Goal: Information Seeking & Learning: Learn about a topic

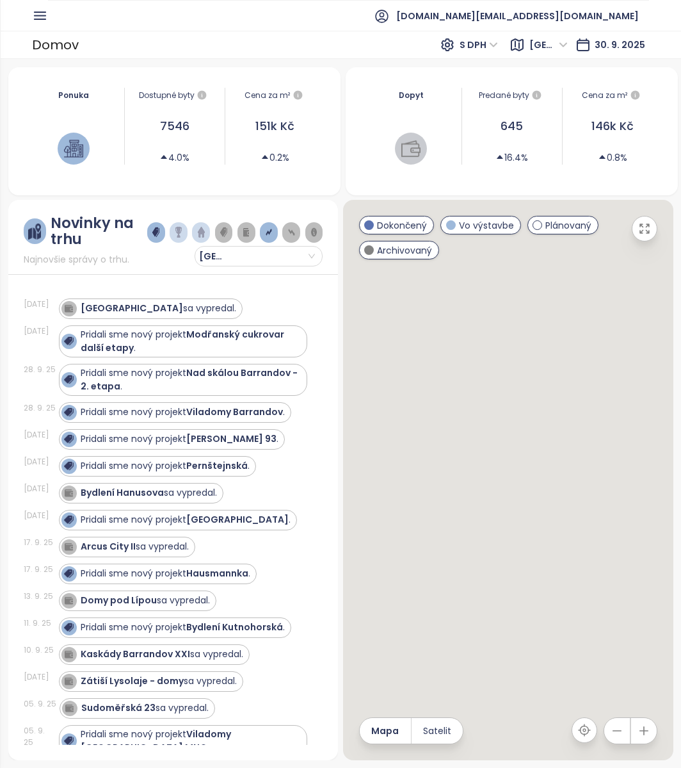
click at [38, 19] on icon "button" at bounding box center [40, 16] width 16 height 16
click at [48, 18] on ul "test.cz@builtmind.com" at bounding box center [348, 15] width 601 height 31
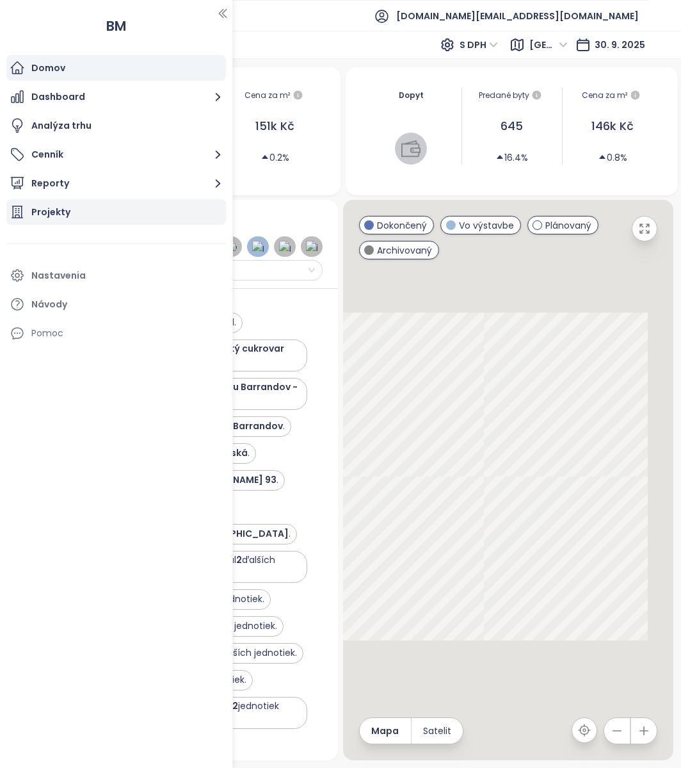
click at [50, 207] on div "Projekty" at bounding box center [50, 212] width 39 height 16
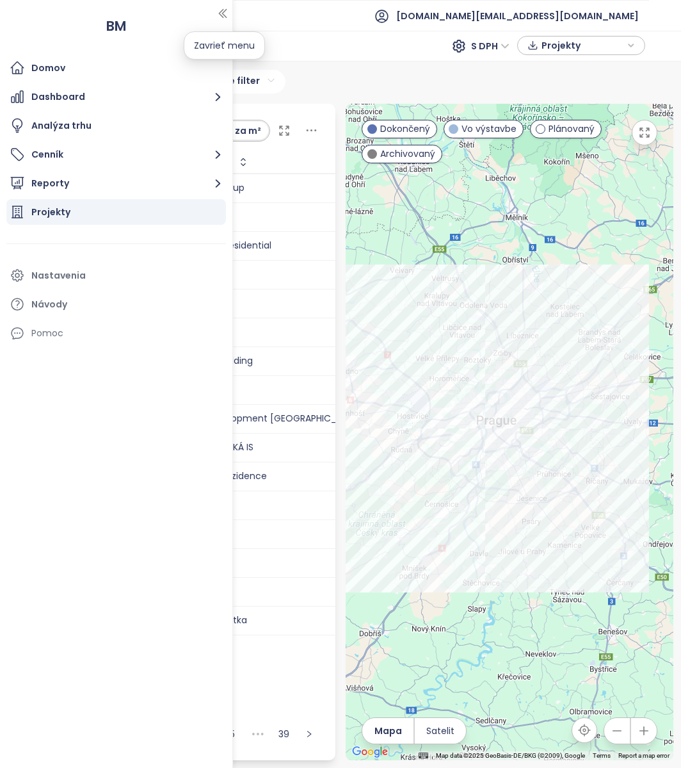
click at [225, 20] on button "button" at bounding box center [222, 13] width 13 height 20
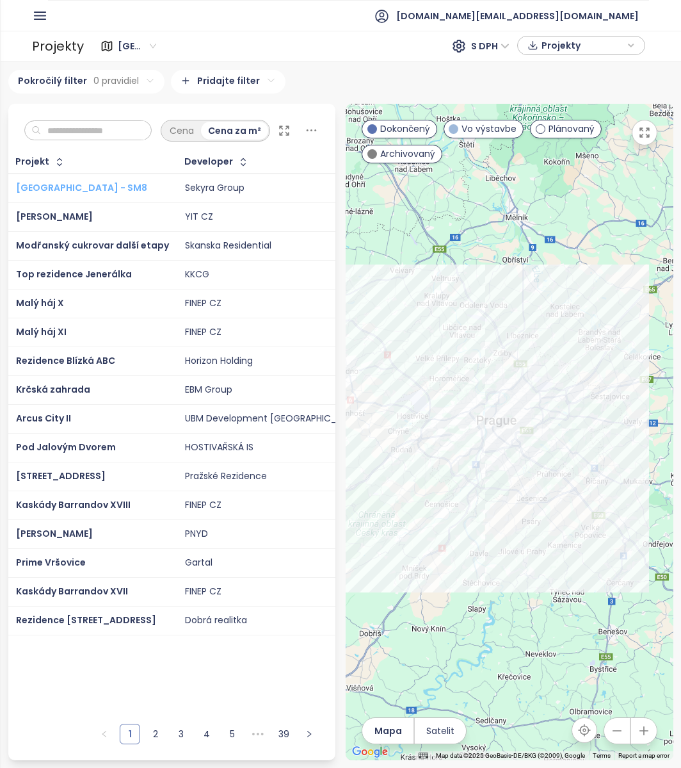
click at [66, 194] on span "Smíchov City - SM8" at bounding box center [81, 187] width 131 height 13
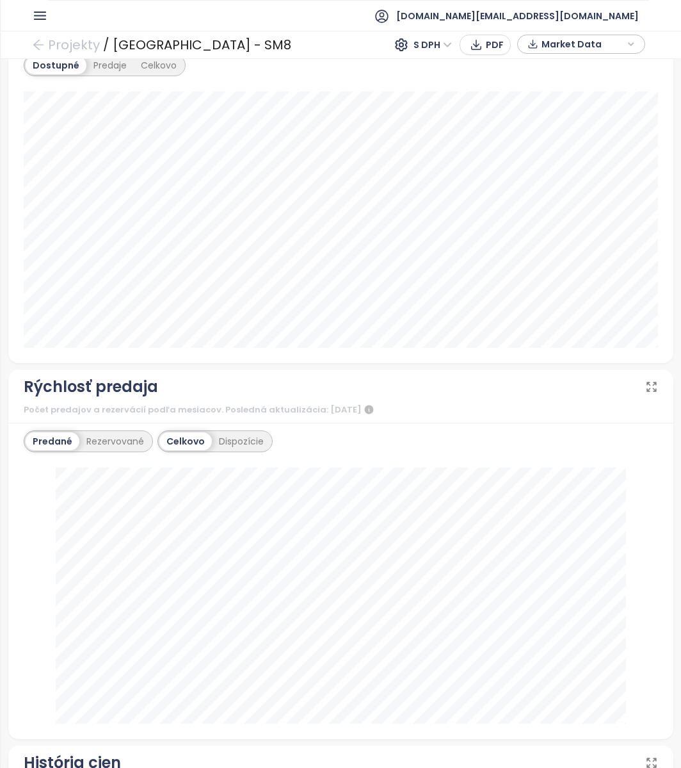
scroll to position [1040, 0]
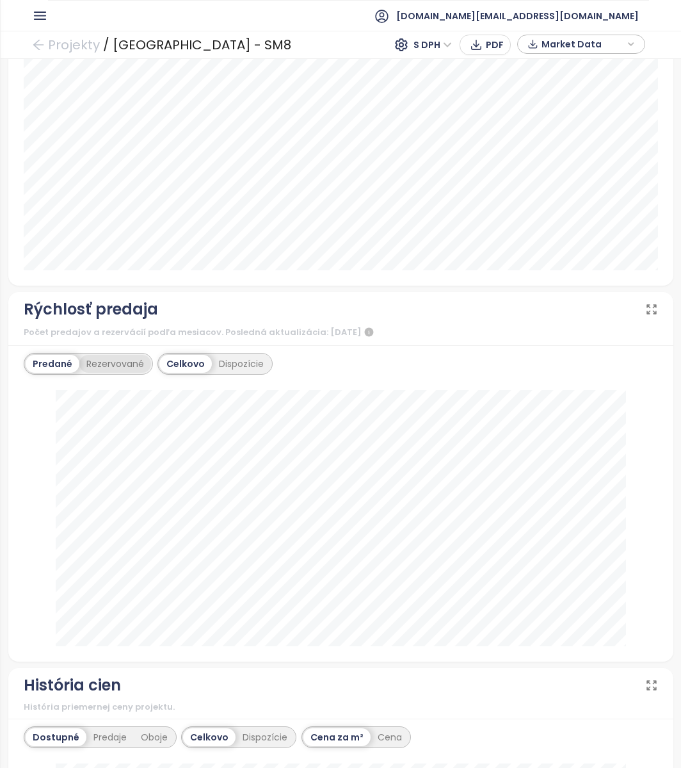
click at [115, 362] on div "Rezervované" at bounding box center [115, 364] width 72 height 18
click at [253, 372] on div "Celkovo Dispozície" at bounding box center [215, 364] width 115 height 22
click at [252, 371] on div "Celkovo Dispozície" at bounding box center [215, 364] width 115 height 22
click at [245, 364] on div "Dispozície" at bounding box center [242, 364] width 59 height 18
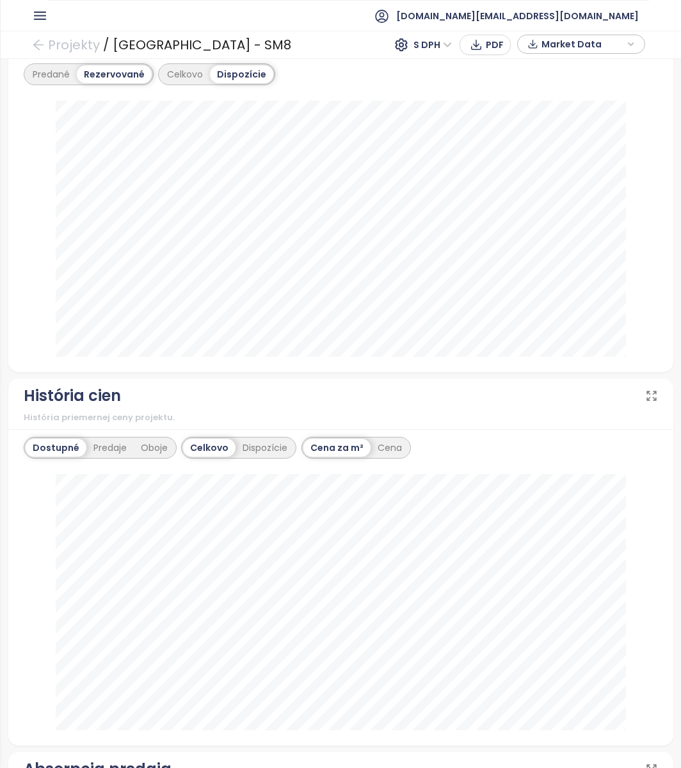
scroll to position [1411, 0]
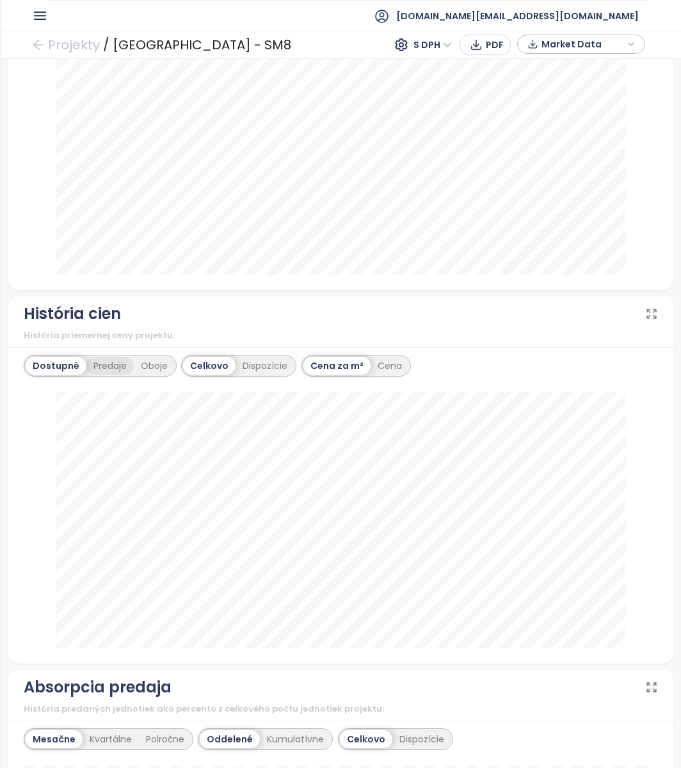
click at [105, 369] on div "Predaje" at bounding box center [109, 366] width 47 height 18
click at [166, 359] on div "Oboje" at bounding box center [154, 366] width 41 height 18
click at [261, 371] on div "Dispozície" at bounding box center [263, 366] width 59 height 18
click at [357, 358] on div "Cena" at bounding box center [351, 366] width 38 height 18
click at [245, 34] on div "Projekty / Smíchov City - SM8 S DPH PDF Market Data" at bounding box center [340, 45] width 681 height 28
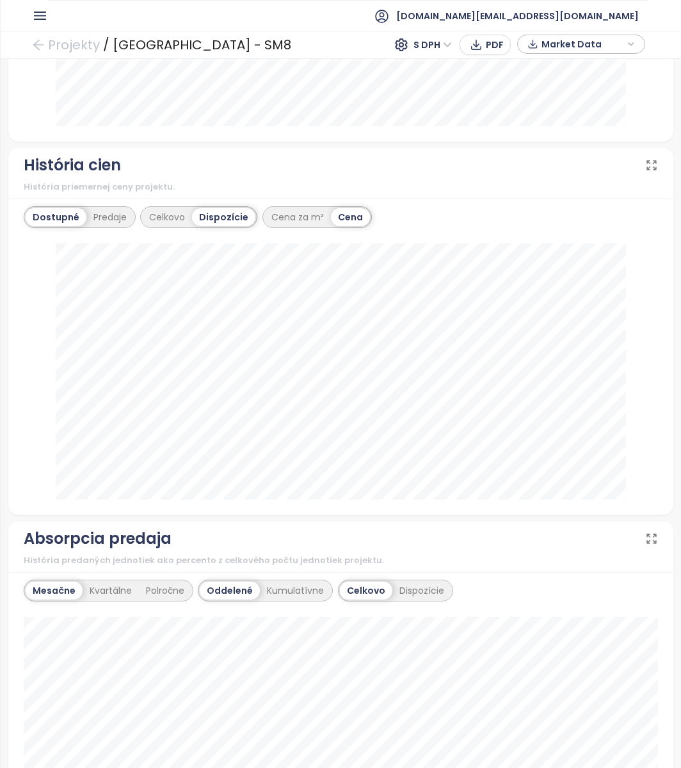
scroll to position [1783, 0]
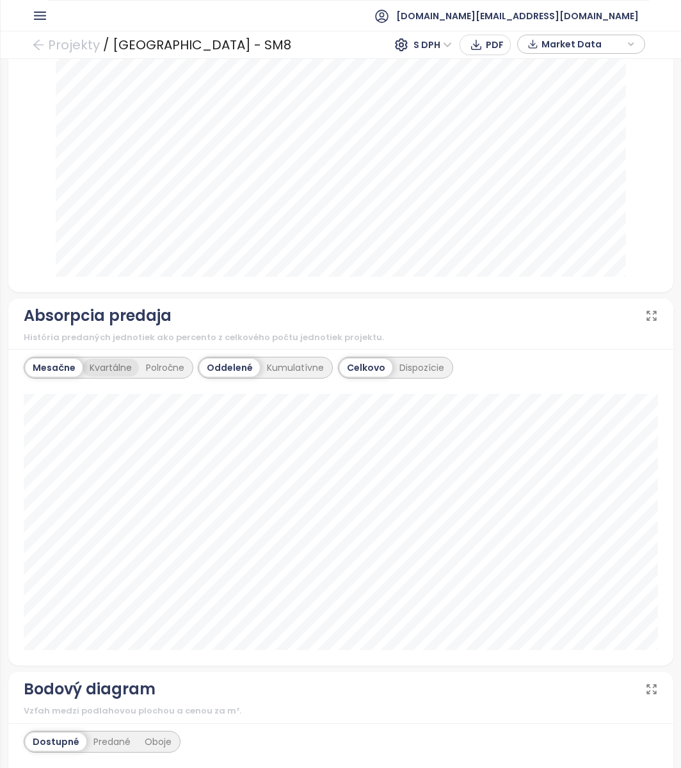
click at [108, 363] on div "Kvartálne" at bounding box center [111, 368] width 56 height 18
click at [56, 371] on div "Mesačne" at bounding box center [53, 368] width 54 height 18
click at [409, 362] on div "Dispozície" at bounding box center [422, 368] width 59 height 18
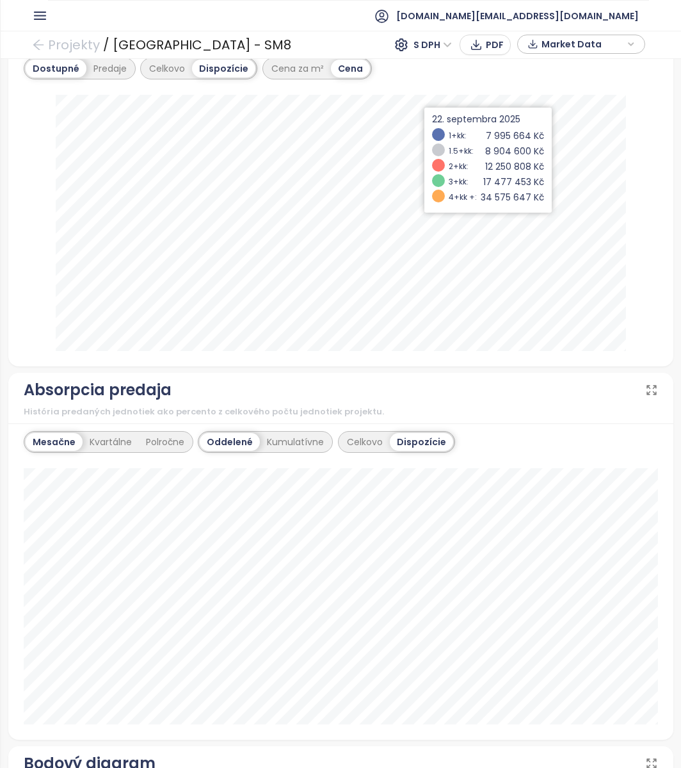
scroll to position [1634, 0]
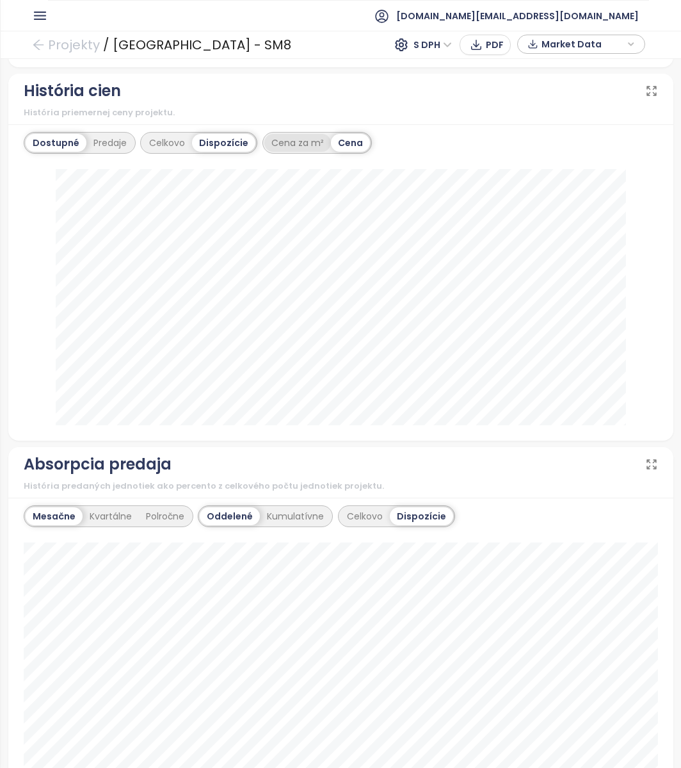
click at [271, 144] on div "Cena za m²" at bounding box center [297, 143] width 67 height 18
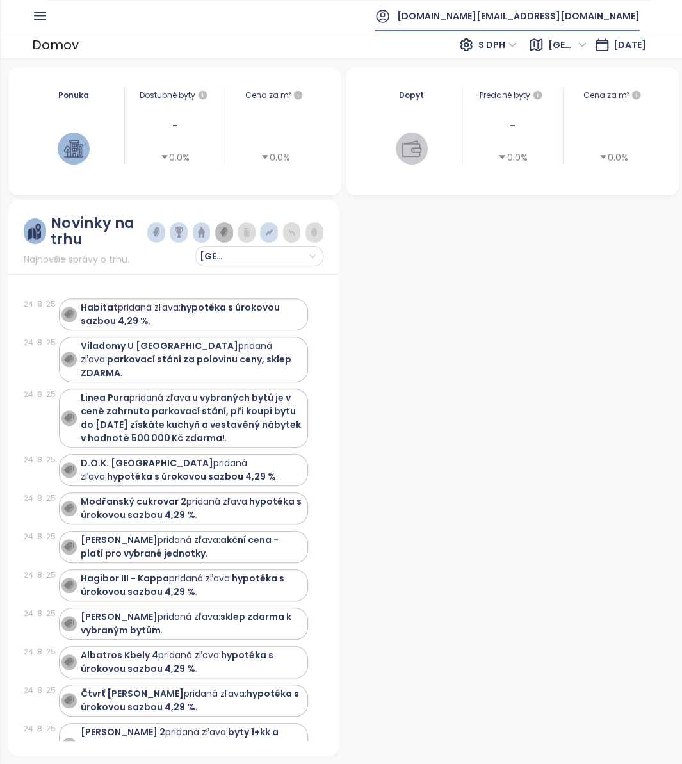
click at [603, 21] on span "[DOMAIN_NAME][EMAIL_ADDRESS][DOMAIN_NAME]" at bounding box center [518, 16] width 243 height 31
click at [576, 42] on li "Odhlásiť sa" at bounding box center [576, 51] width 124 height 26
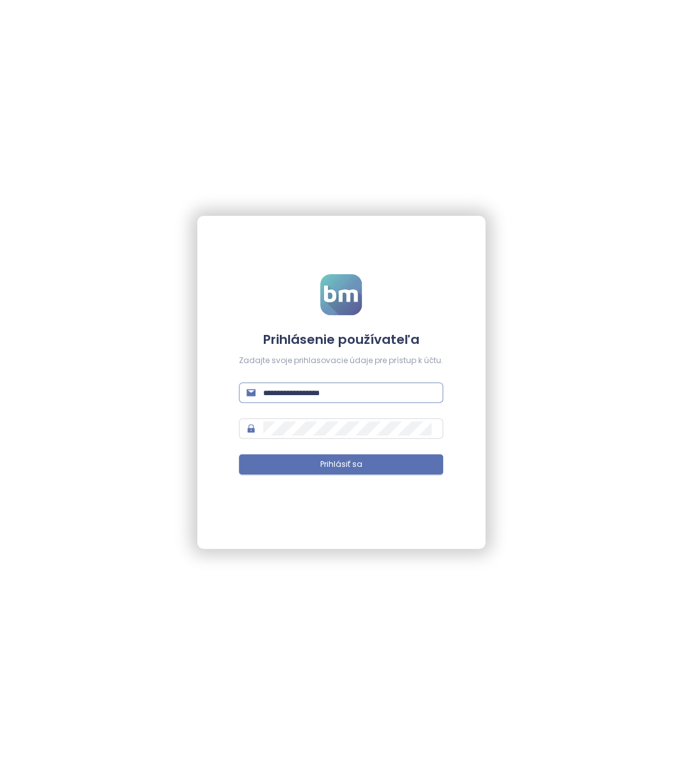
click at [297, 401] on span at bounding box center [341, 392] width 204 height 20
paste input "**********"
type input "**********"
click at [339, 478] on form "**********" at bounding box center [341, 382] width 204 height 216
click at [317, 462] on button "Prihlásiť sa" at bounding box center [341, 464] width 204 height 20
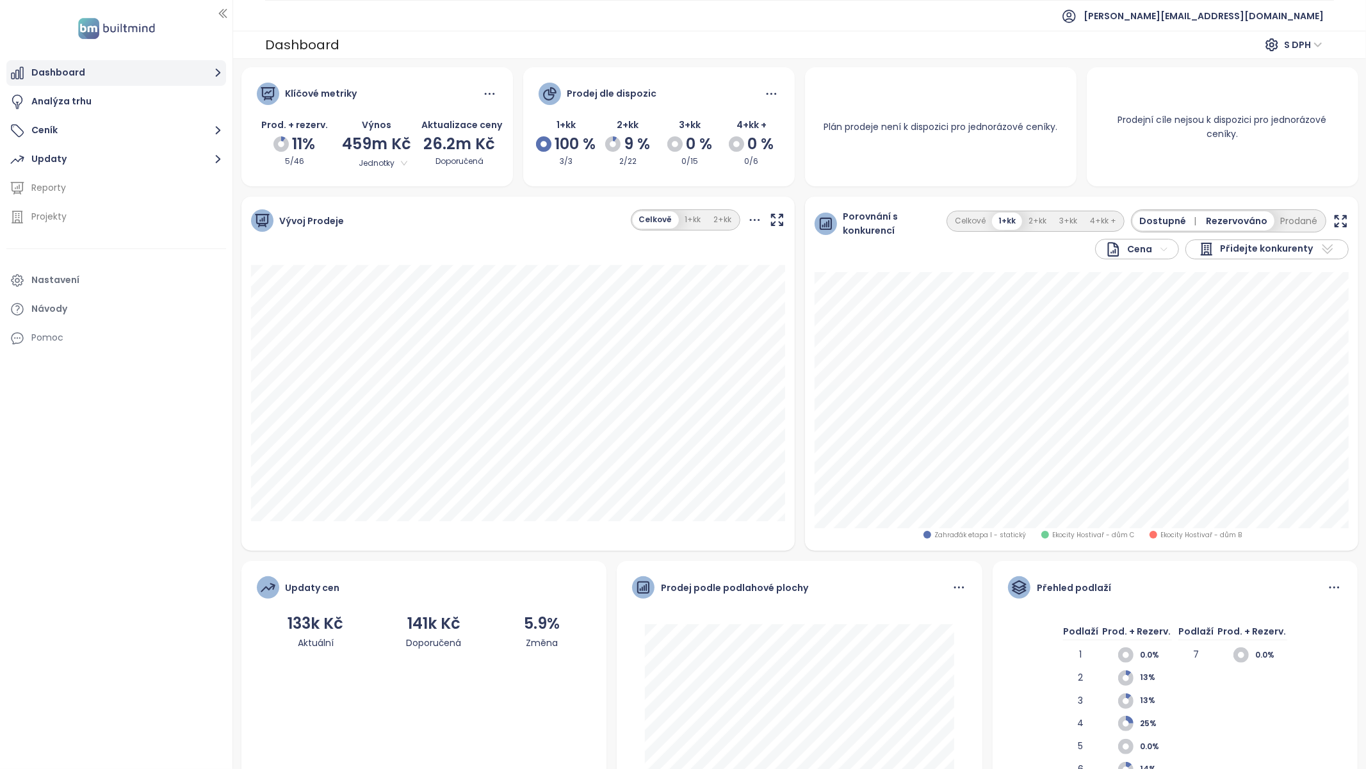
click at [115, 75] on button "Dashboard" at bounding box center [116, 73] width 220 height 26
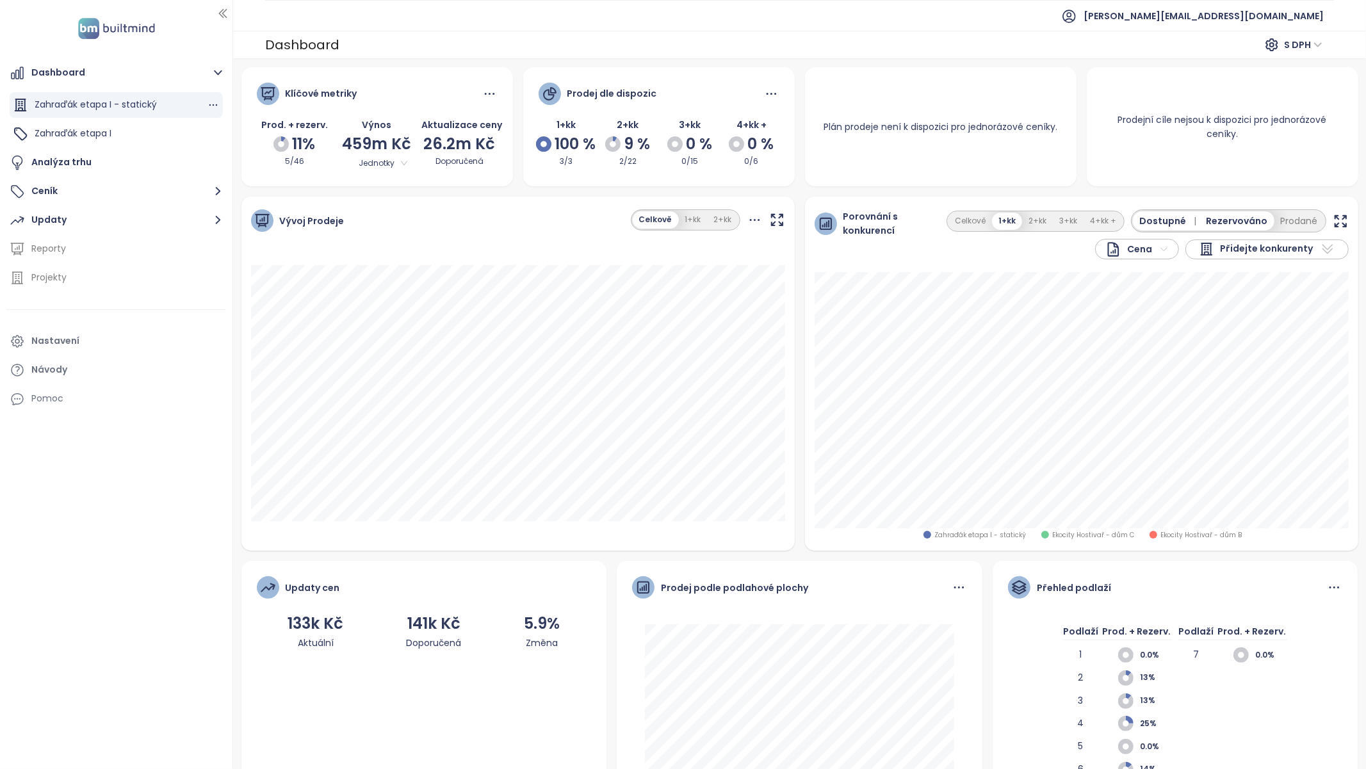
click at [125, 111] on div "Zahraďák etapa I - statický" at bounding box center [96, 105] width 122 height 16
click at [103, 127] on div "Zahraďák etapa I" at bounding box center [73, 133] width 77 height 16
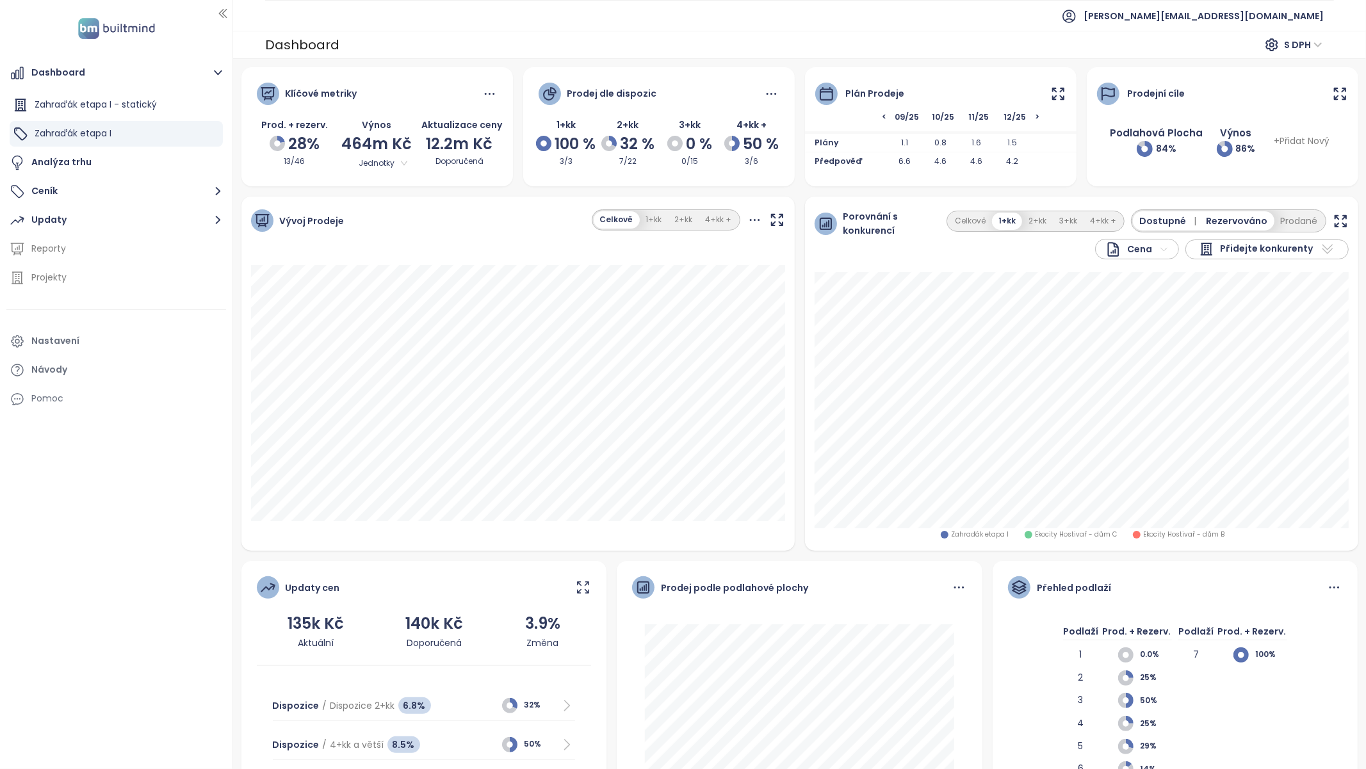
click at [681, 99] on icon at bounding box center [1057, 93] width 11 height 11
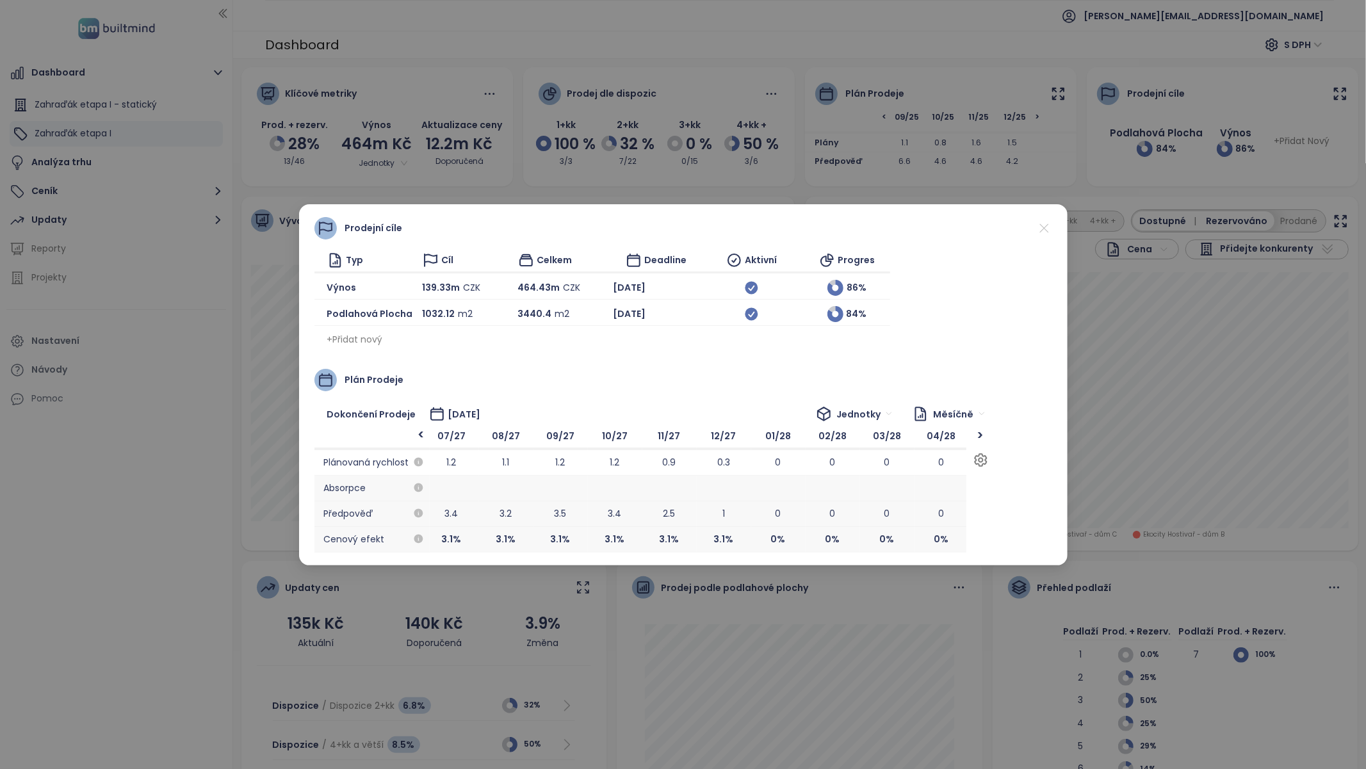
scroll to position [0, 1311]
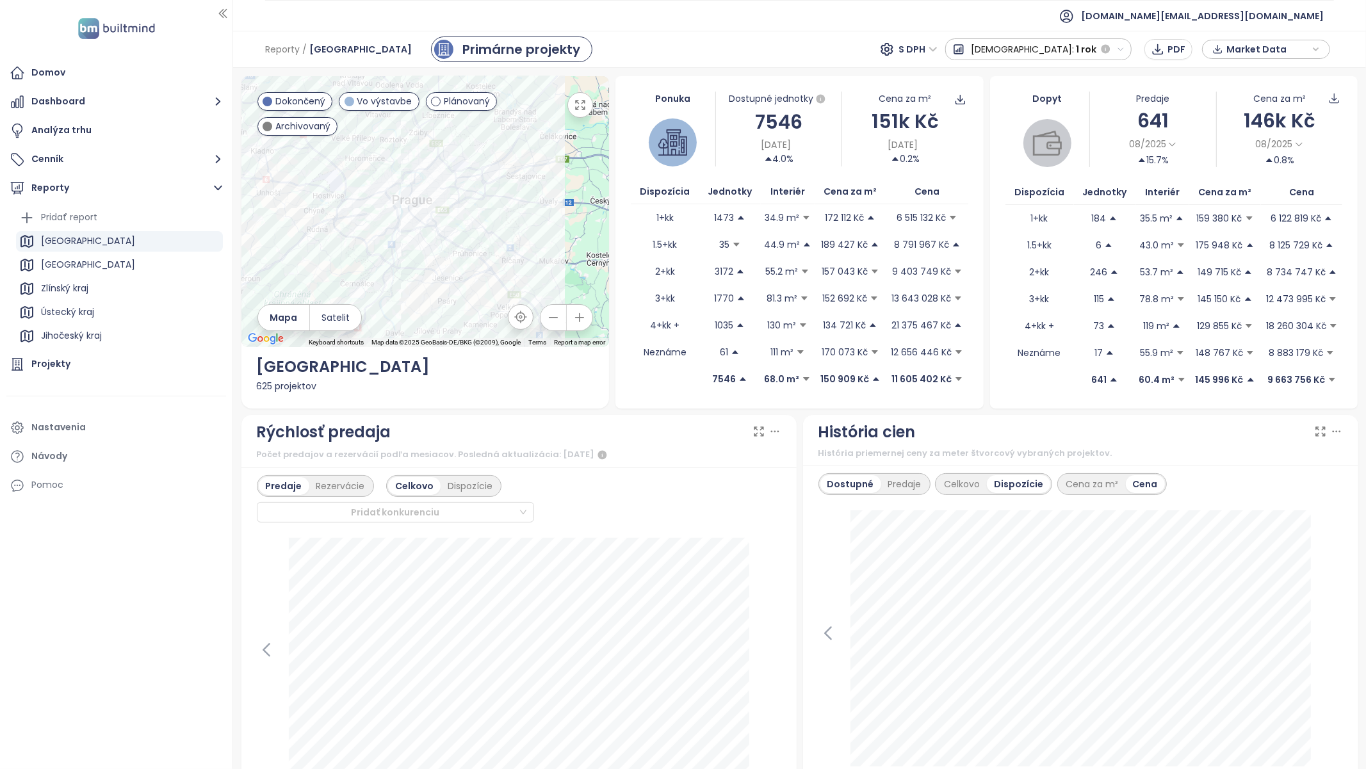
scroll to position [297, 0]
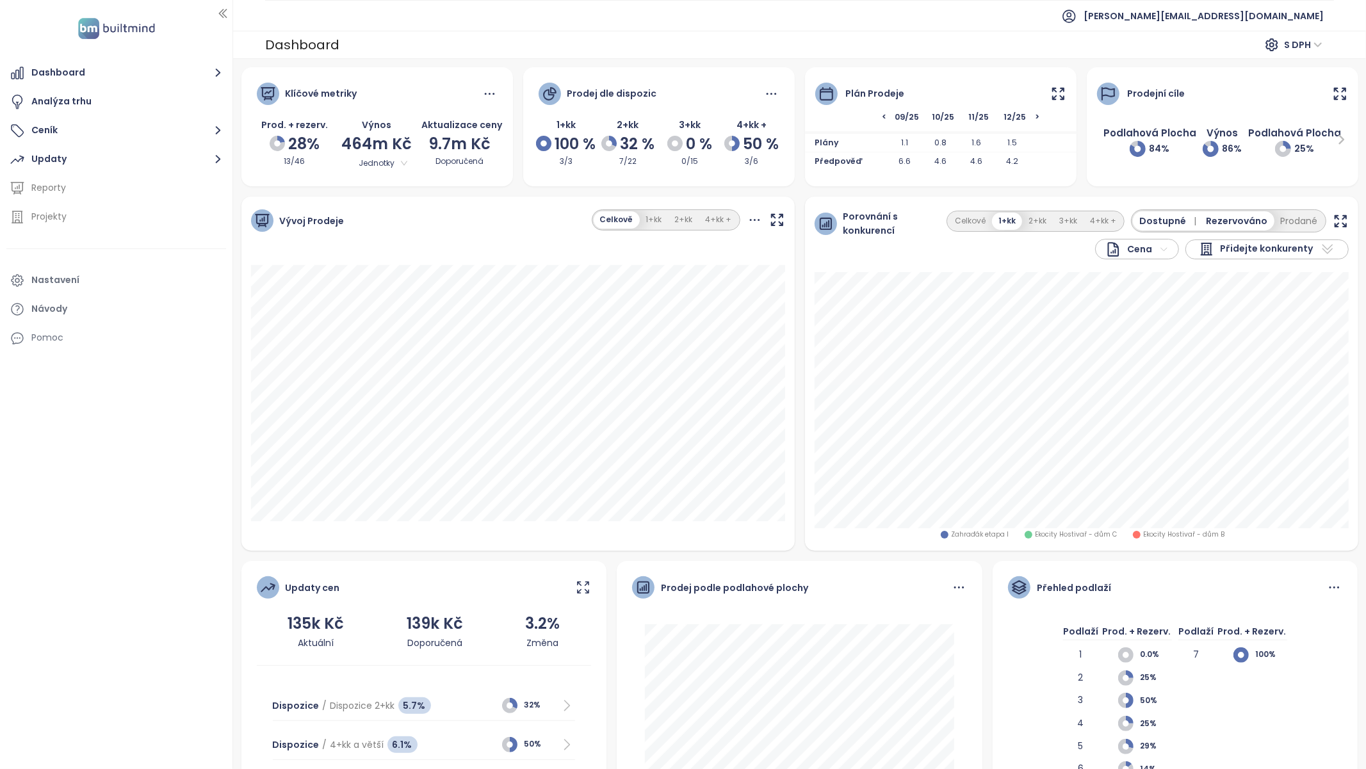
click at [1066, 98] on icon at bounding box center [1058, 94] width 16 height 16
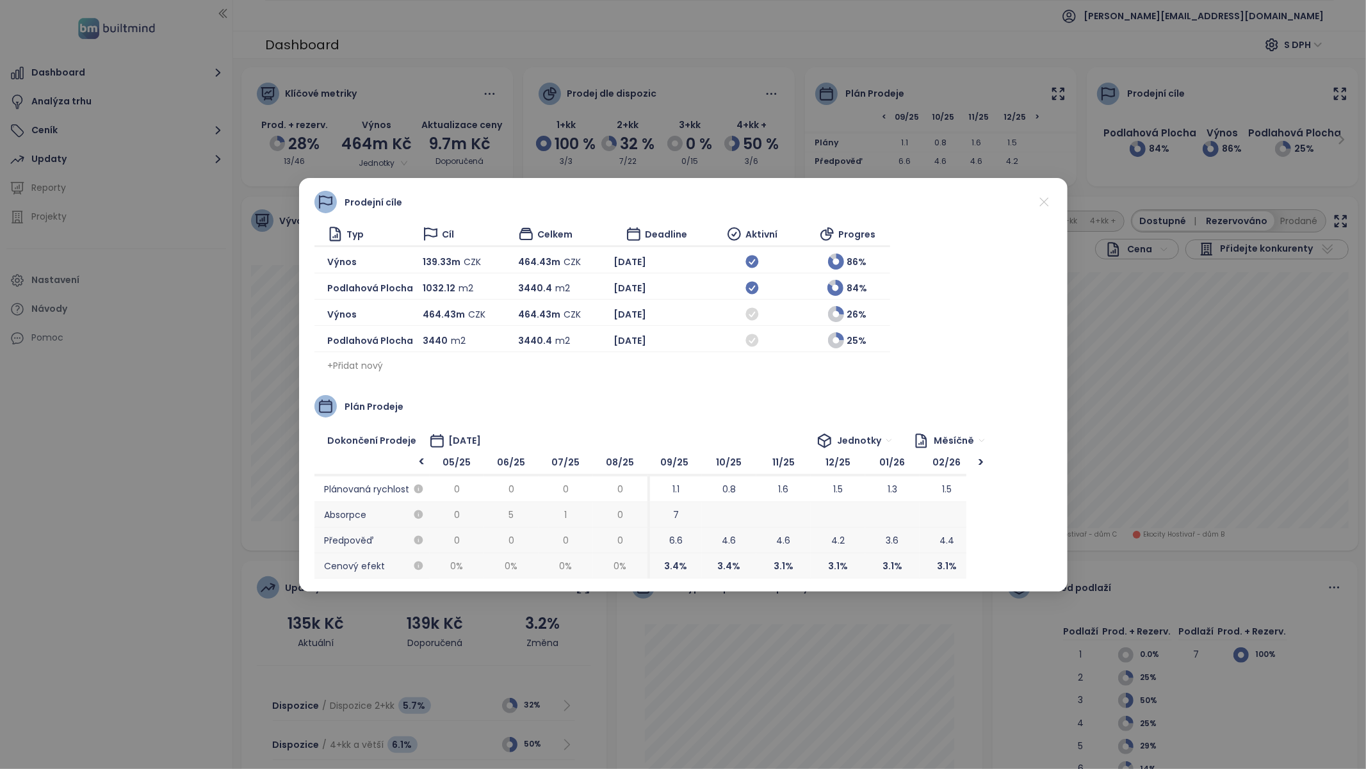
scroll to position [0, 54]
